Goal: Task Accomplishment & Management: Use online tool/utility

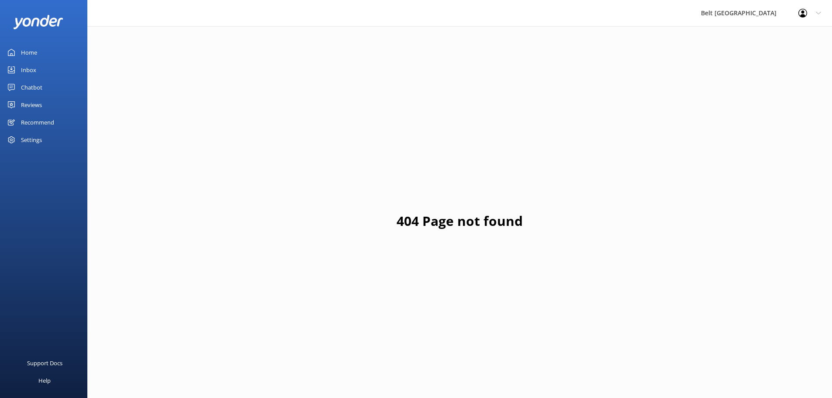
click at [28, 72] on div "Inbox" at bounding box center [28, 69] width 15 height 17
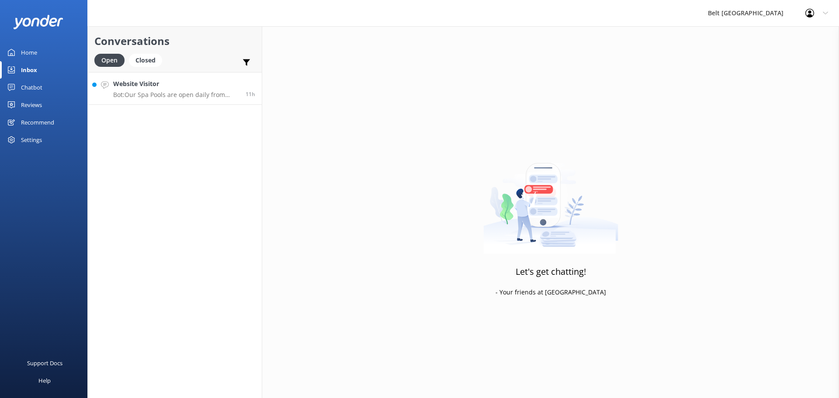
click at [169, 101] on link "Website Visitor Bot: Our Spa Pools are open daily from 10am to 10pm. You can re…" at bounding box center [175, 88] width 174 height 33
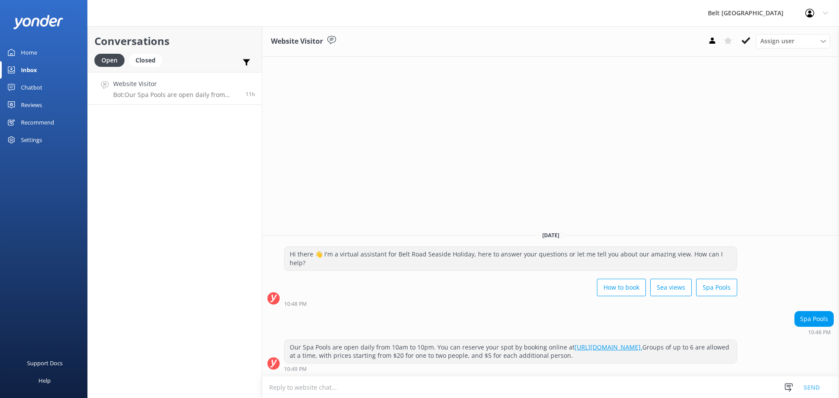
click at [744, 40] on icon at bounding box center [745, 40] width 9 height 9
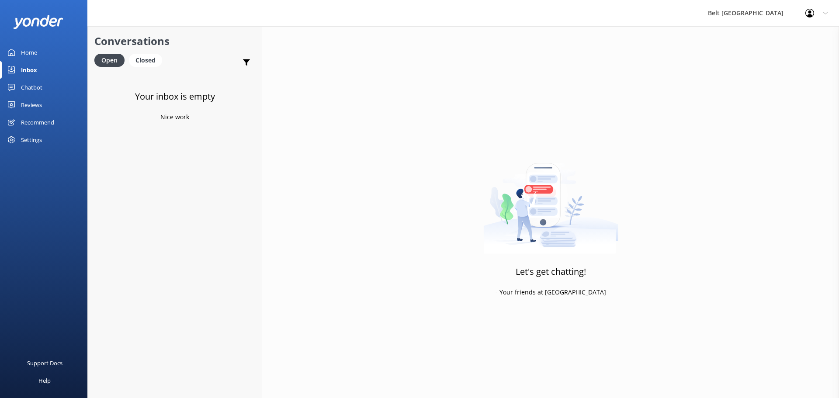
click at [34, 108] on div "Reviews" at bounding box center [31, 104] width 21 height 17
